Goal: Task Accomplishment & Management: Manage account settings

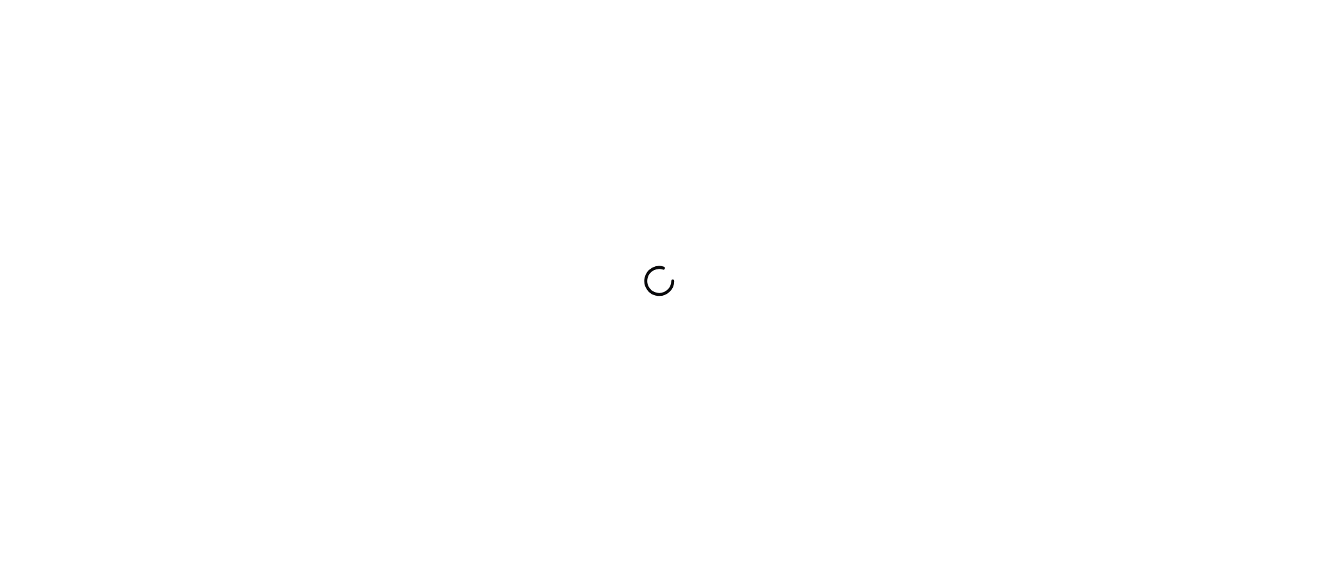
drag, startPoint x: 1191, startPoint y: 212, endPoint x: 249, endPoint y: -129, distance: 1001.3
click at [249, 0] on html at bounding box center [659, 281] width 1318 height 562
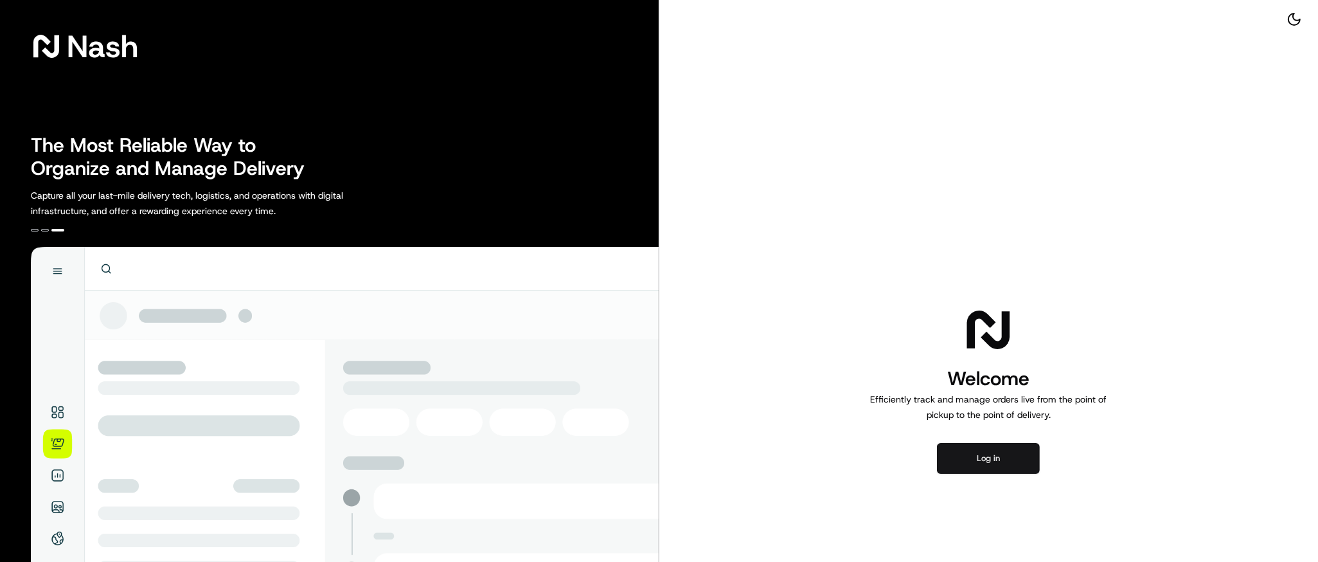
click at [992, 456] on button "Log in" at bounding box center [988, 458] width 103 height 31
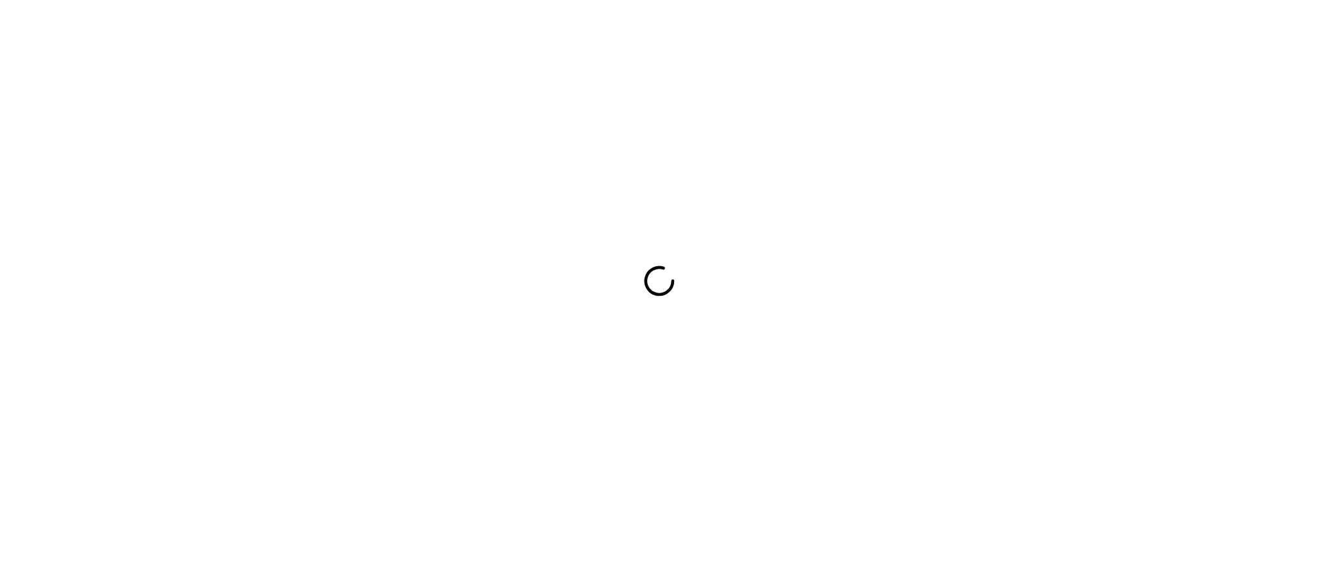
click at [1125, 114] on div at bounding box center [659, 281] width 1318 height 562
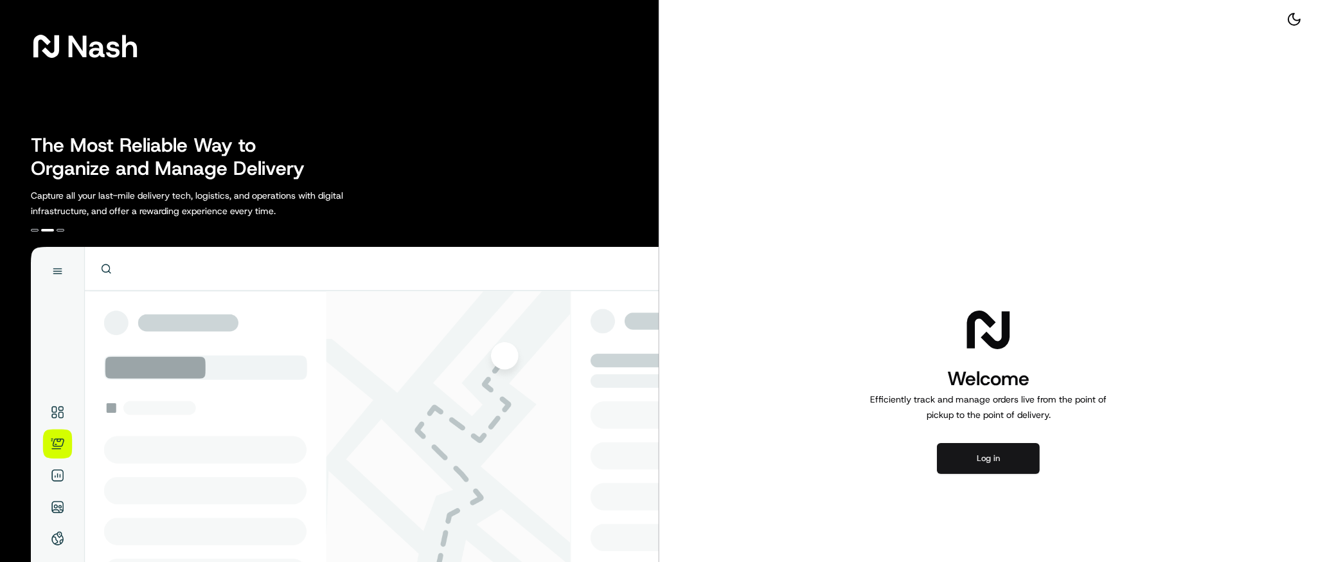
click at [983, 454] on button "Log in" at bounding box center [988, 458] width 103 height 31
